Goal: Task Accomplishment & Management: Manage account settings

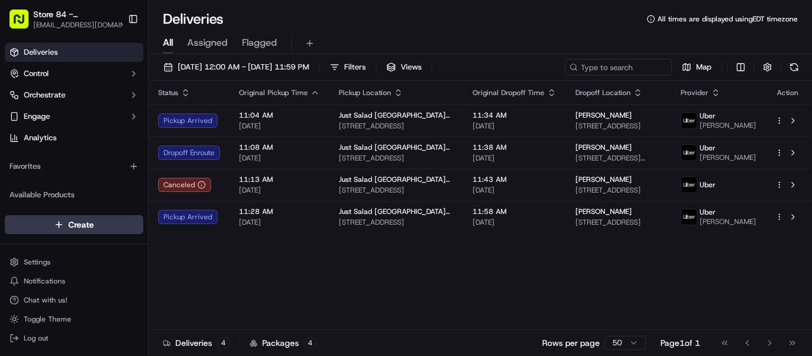
drag, startPoint x: 87, startPoint y: 332, endPoint x: 209, endPoint y: 264, distance: 139.5
click at [87, 332] on button "Log out" at bounding box center [74, 338] width 139 height 17
